Goal: Task Accomplishment & Management: Manage account settings

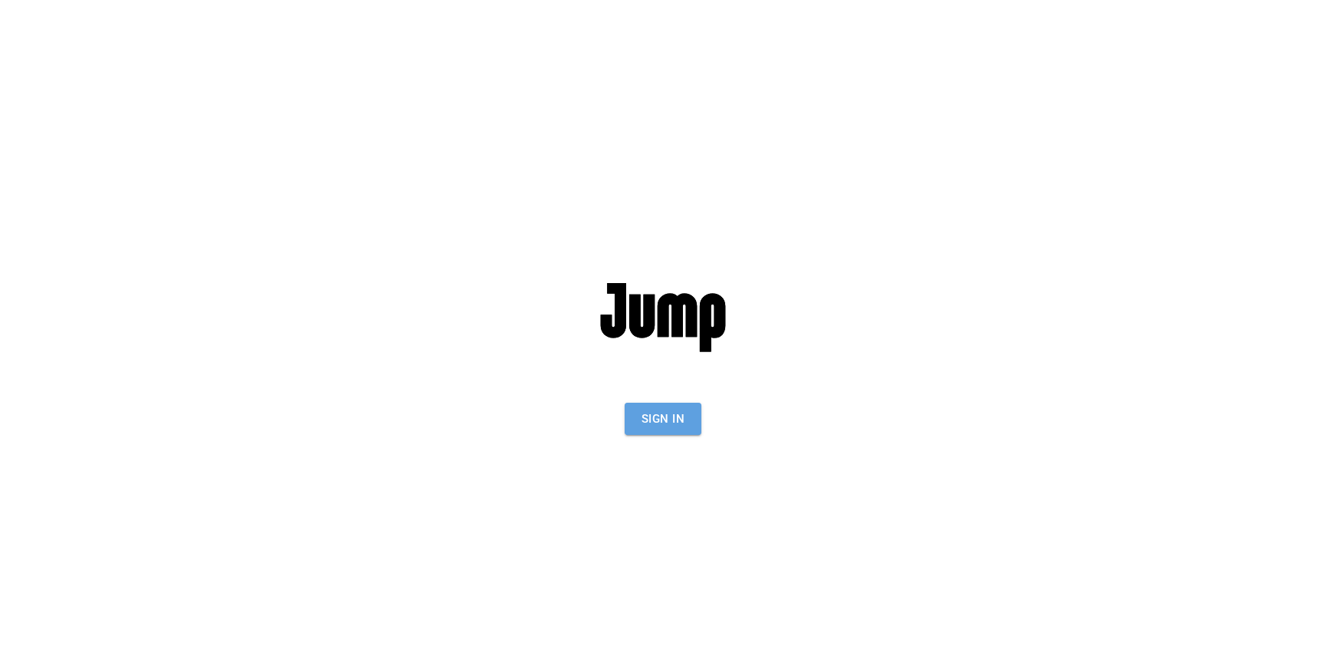
click at [683, 420] on button "Sign In" at bounding box center [663, 419] width 77 height 32
click at [655, 404] on button "Sign In" at bounding box center [663, 419] width 77 height 32
click at [672, 417] on button "Sign In" at bounding box center [663, 419] width 77 height 32
click at [663, 413] on button "Sign In" at bounding box center [663, 419] width 77 height 32
